Goal: Task Accomplishment & Management: Use online tool/utility

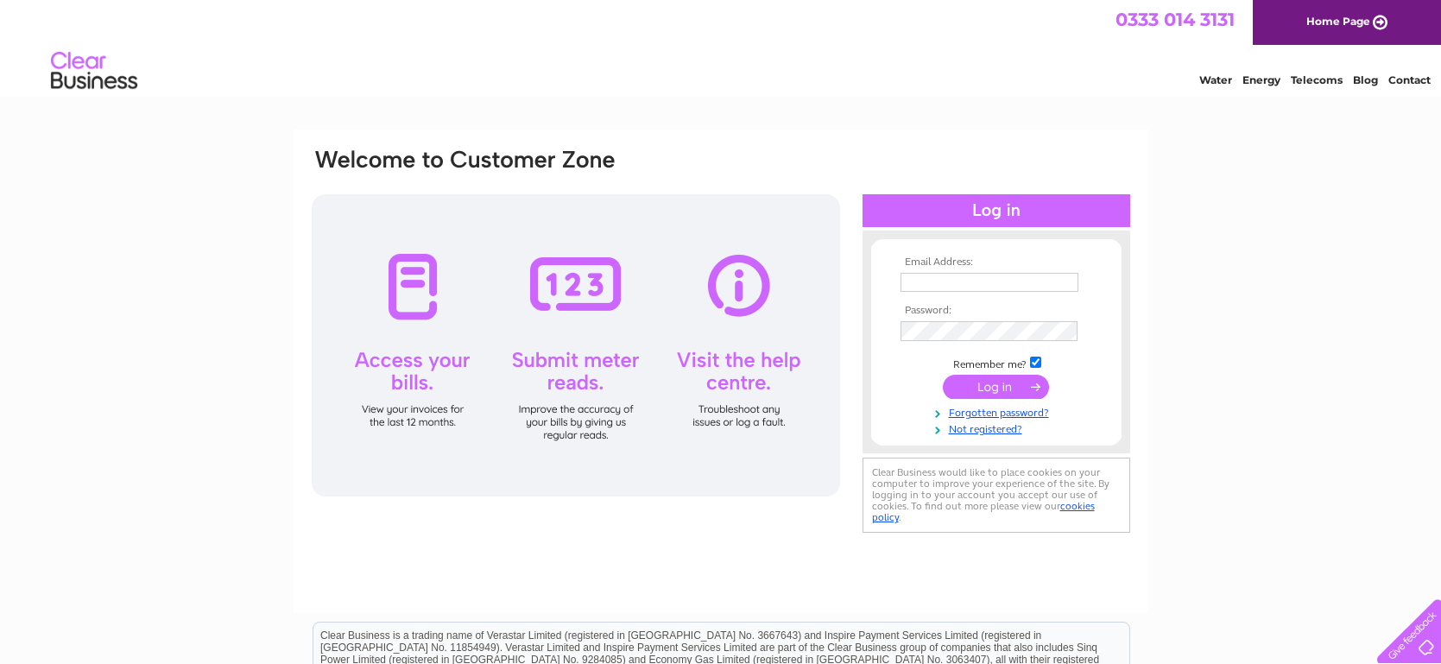
type input "rootscafeinv@gmail.com"
click at [1001, 395] on input "submit" at bounding box center [996, 387] width 106 height 24
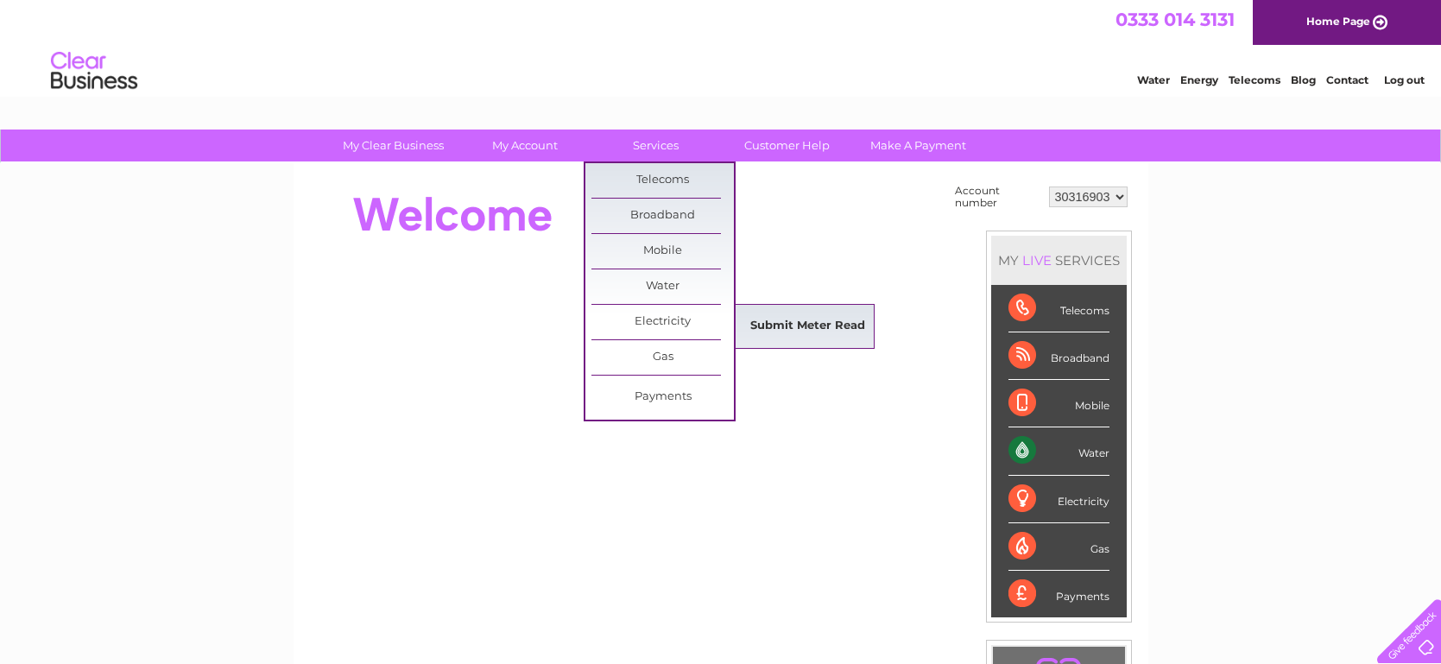
click at [834, 319] on link "Submit Meter Read" at bounding box center [807, 326] width 142 height 35
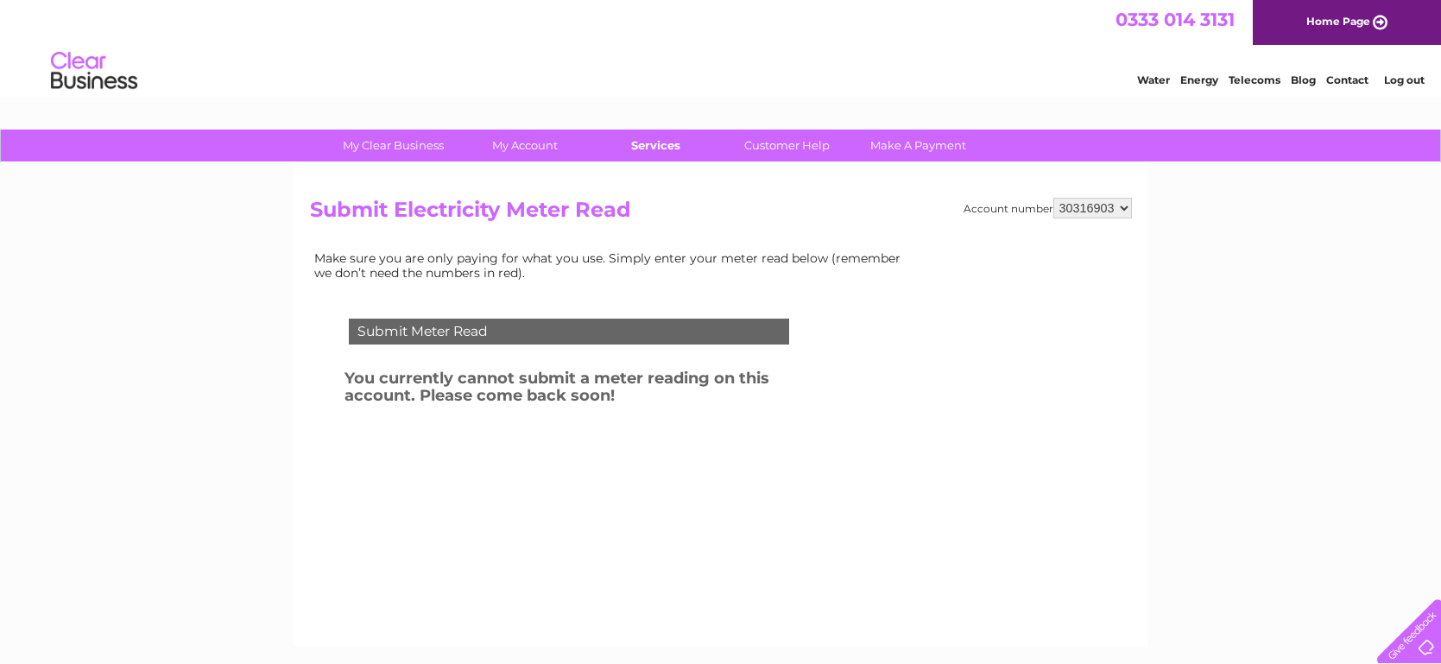
click at [659, 154] on link "Services" at bounding box center [655, 145] width 142 height 32
click at [663, 144] on link "Services" at bounding box center [655, 145] width 142 height 32
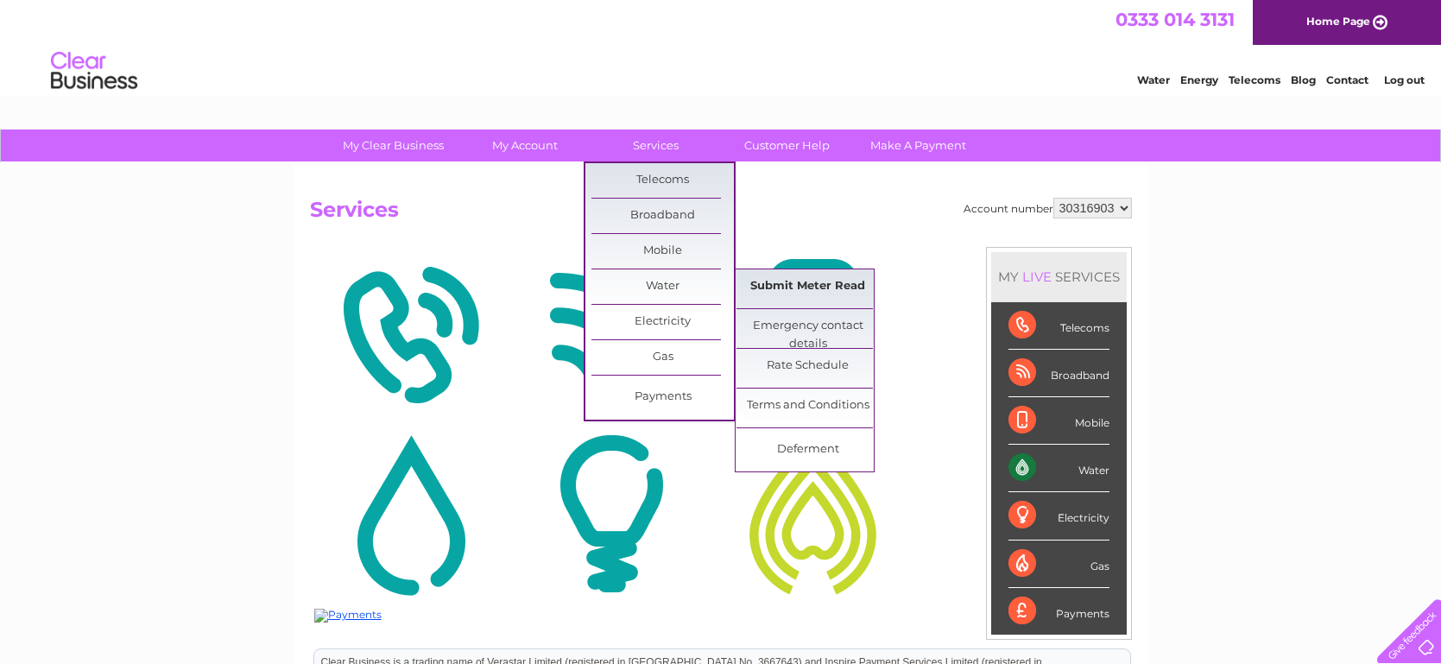
click at [847, 279] on link "Submit Meter Read" at bounding box center [807, 286] width 142 height 35
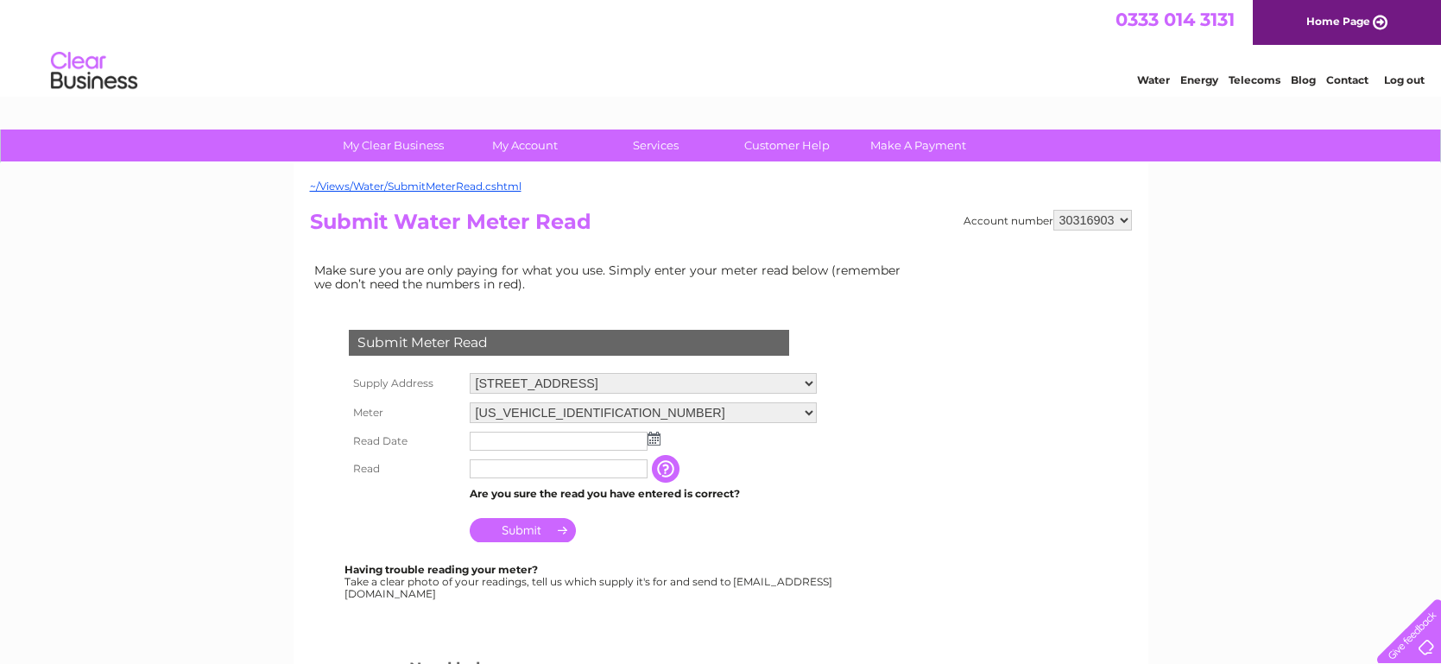
click at [647, 435] on img at bounding box center [653, 439] width 13 height 14
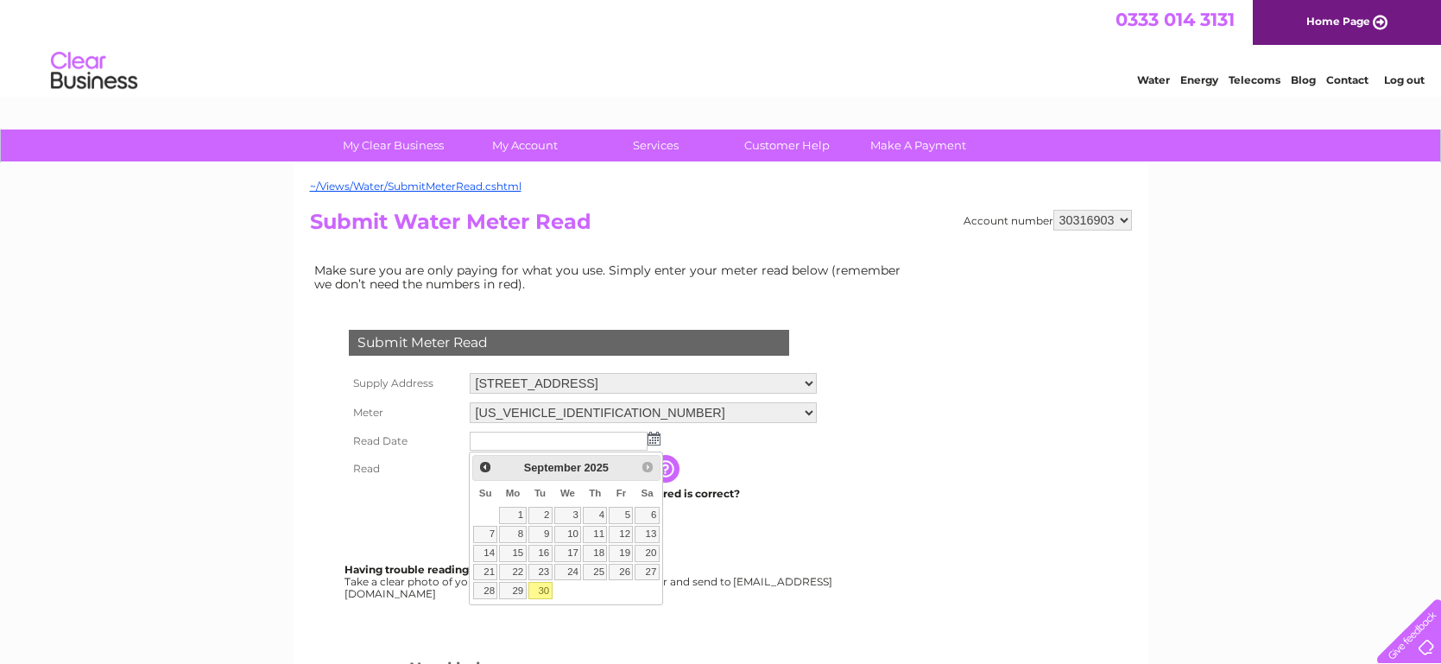
click at [535, 599] on div "Prev Next September 2025 Su Mo Tu We Th Fr Sa 1 2 3 4 5 6 7 8 9 10 11 12 13 14 …" at bounding box center [566, 528] width 194 height 154
click at [545, 583] on link "30" at bounding box center [540, 590] width 24 height 17
type input "2025/09/30"
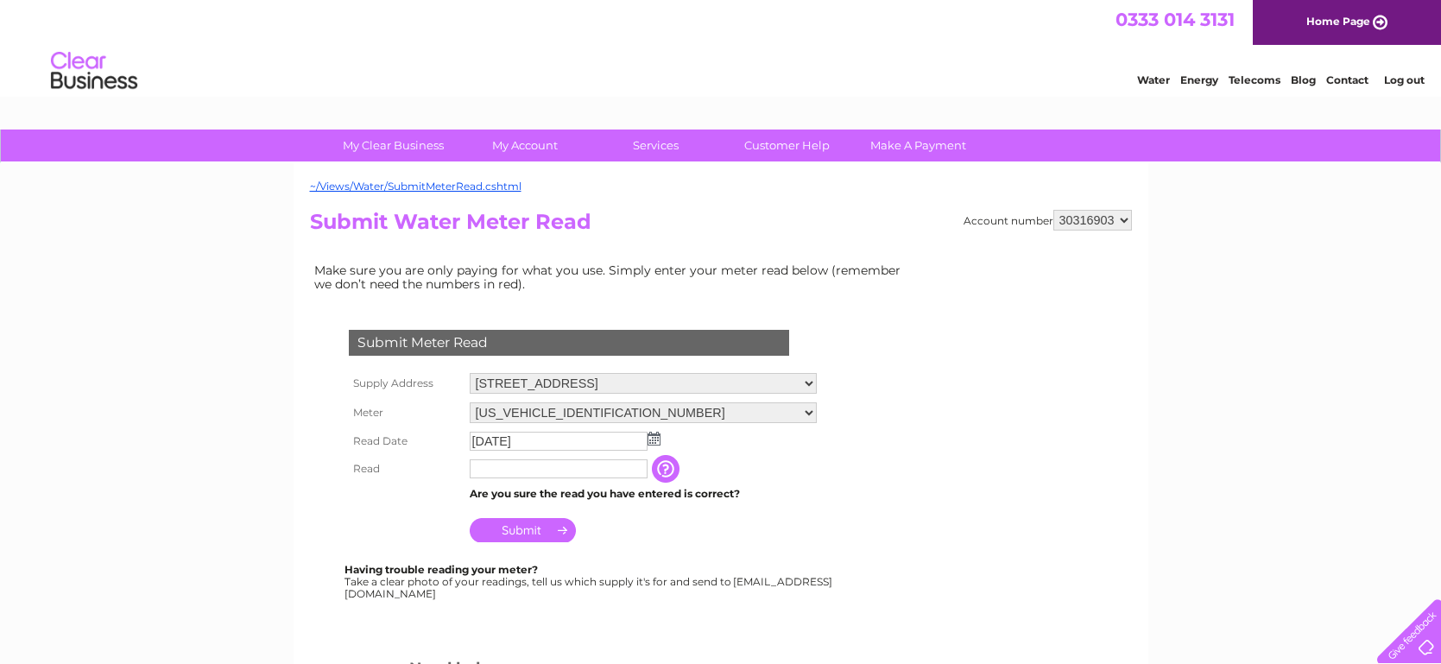
click at [556, 468] on input "text" at bounding box center [559, 468] width 178 height 19
type input "02818"
click at [546, 539] on input "Submit" at bounding box center [523, 532] width 106 height 24
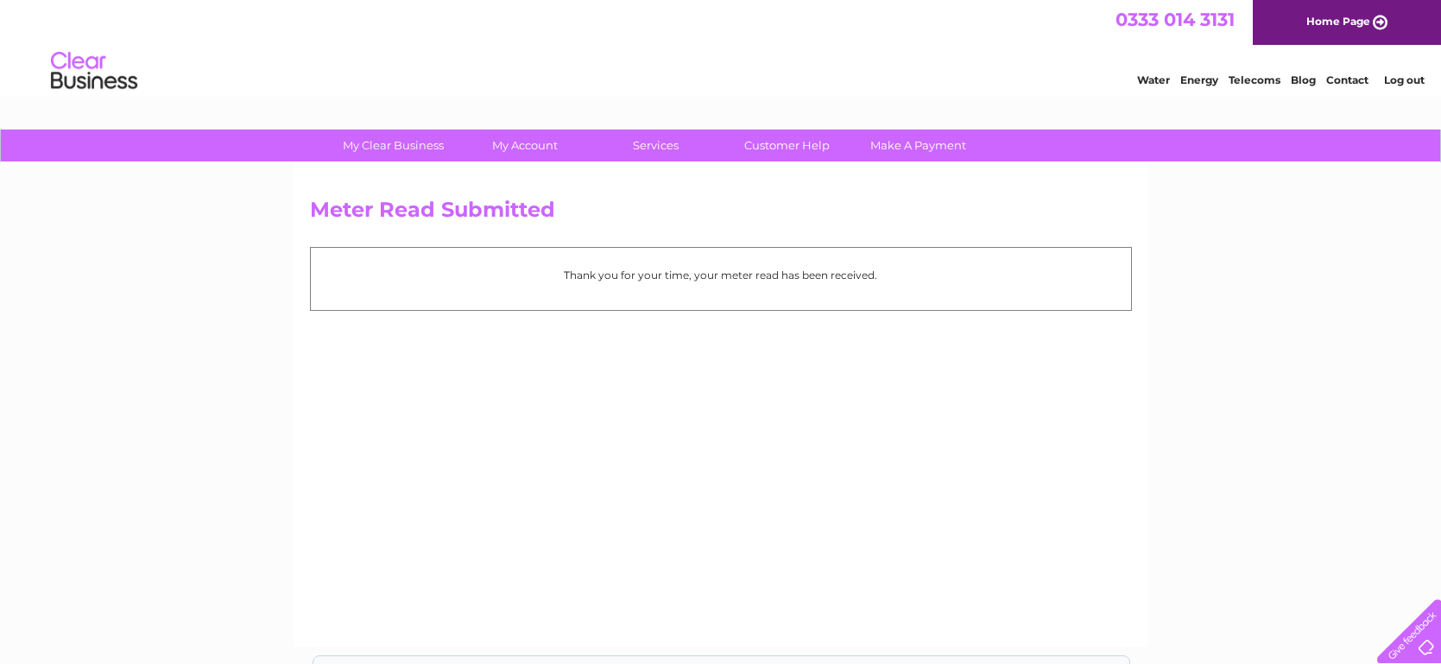
click at [1409, 78] on link "Log out" at bounding box center [1404, 79] width 41 height 13
